Goal: Find specific page/section: Find specific page/section

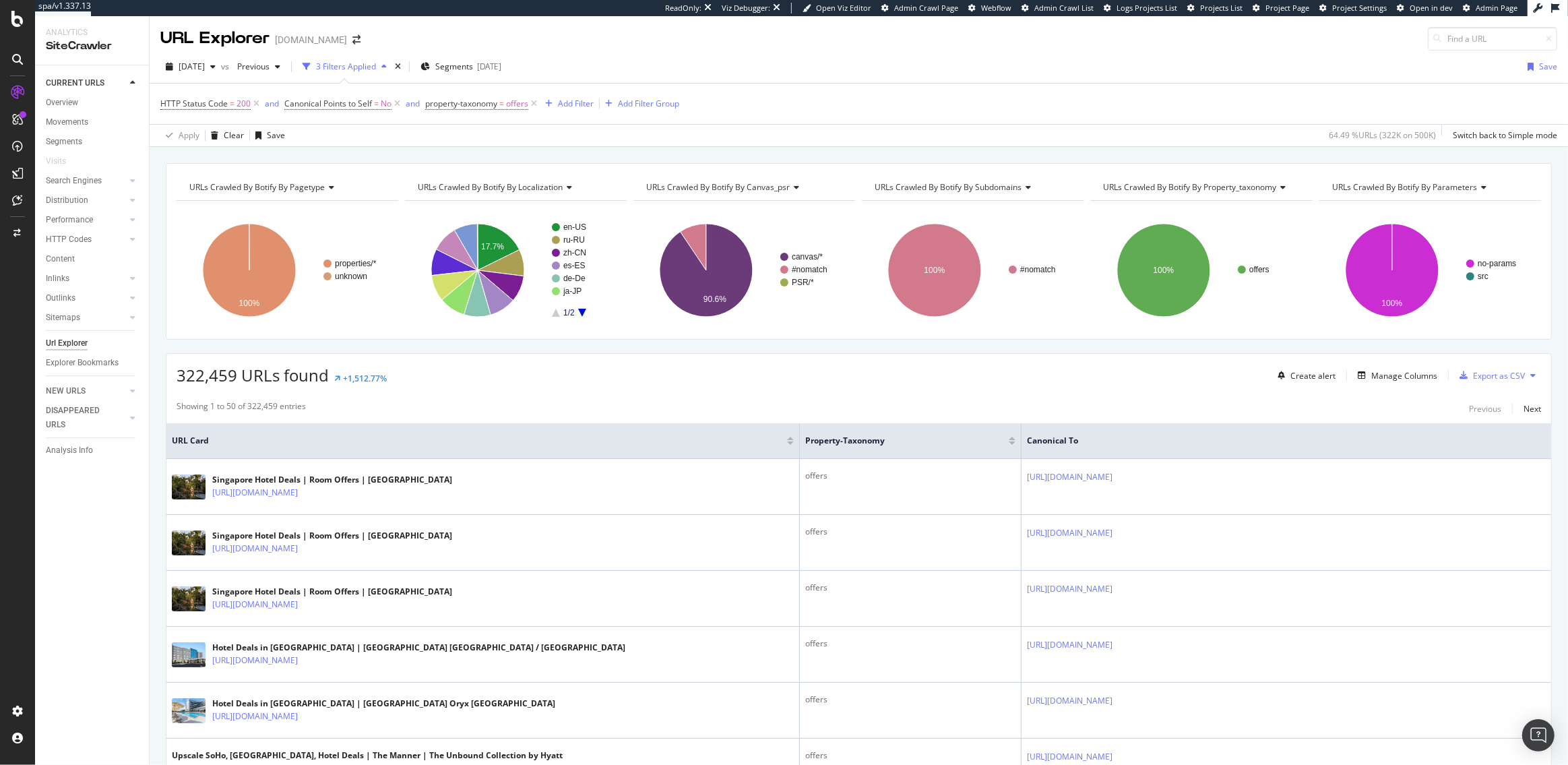
scroll to position [37, 0]
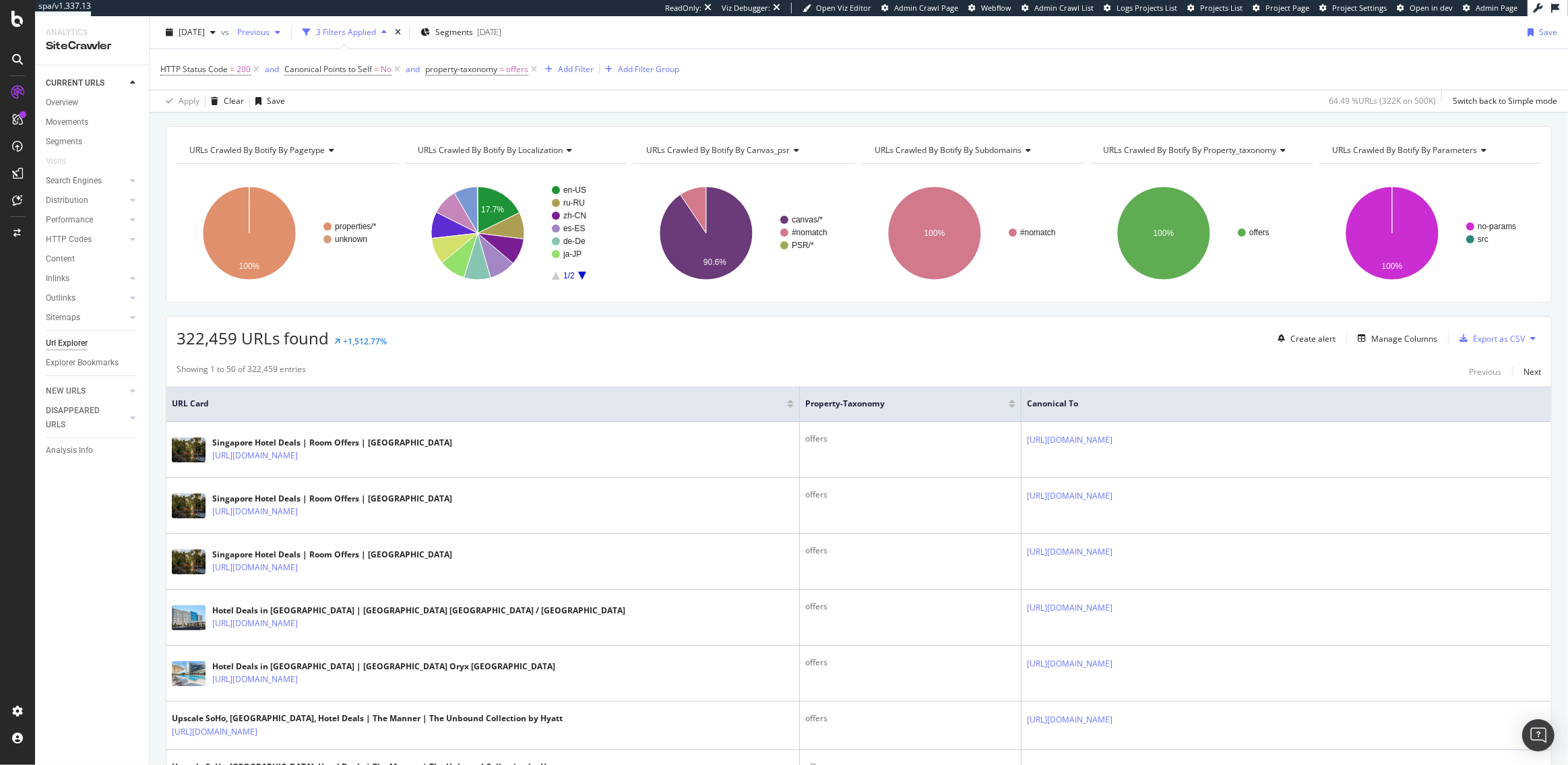
click at [270, 34] on span "Previous" at bounding box center [250, 32] width 38 height 11
click at [504, 345] on div "322,459 URLs found +1,512.77% Create alert Manage Columns Export as CSV" at bounding box center [859, 333] width 1384 height 33
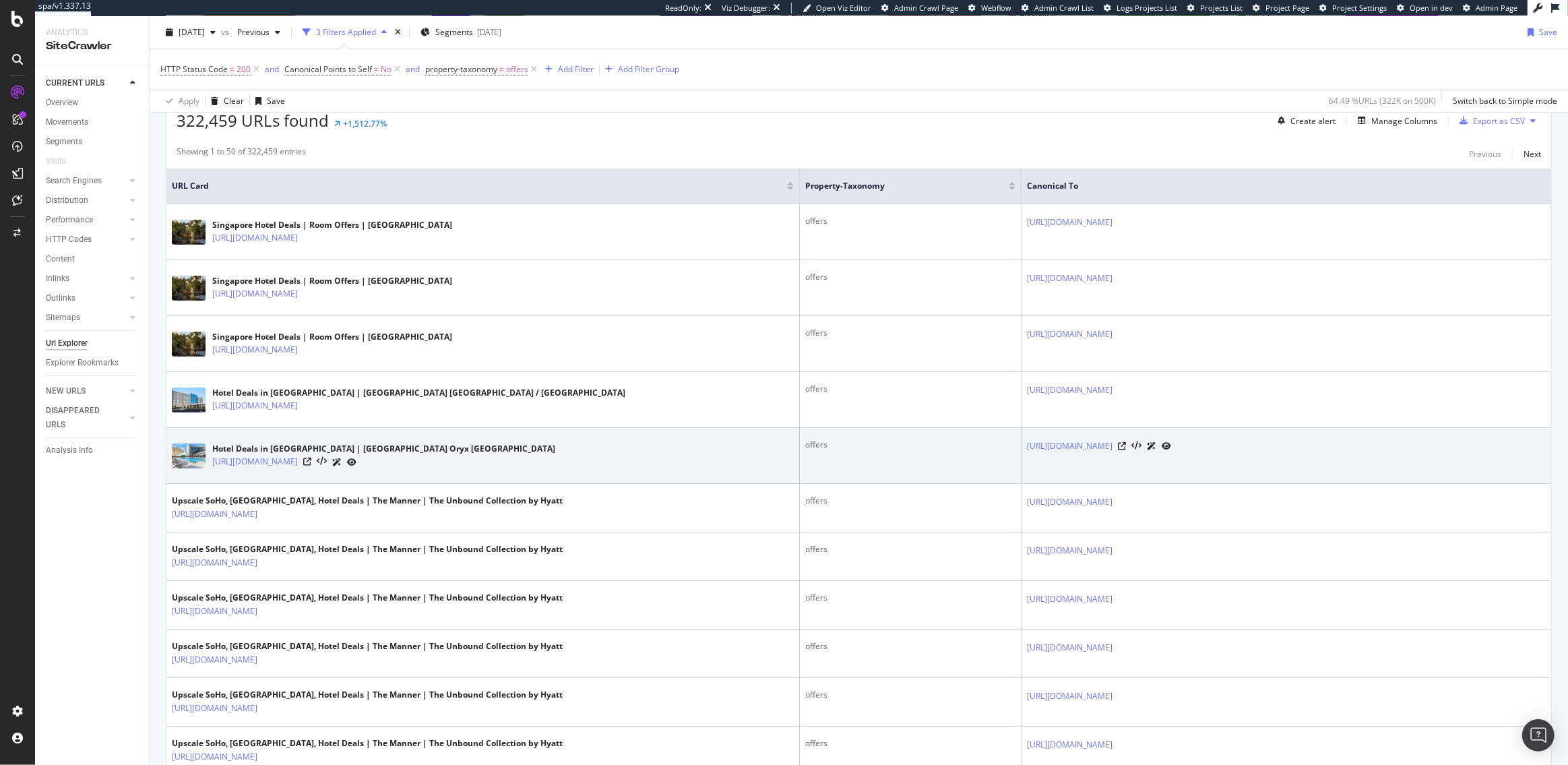
scroll to position [87, 0]
